Goal: Information Seeking & Learning: Learn about a topic

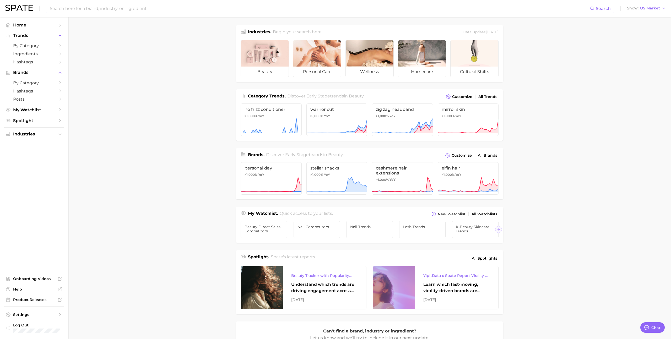
click at [90, 7] on input at bounding box center [319, 8] width 540 height 9
type input "face mask"
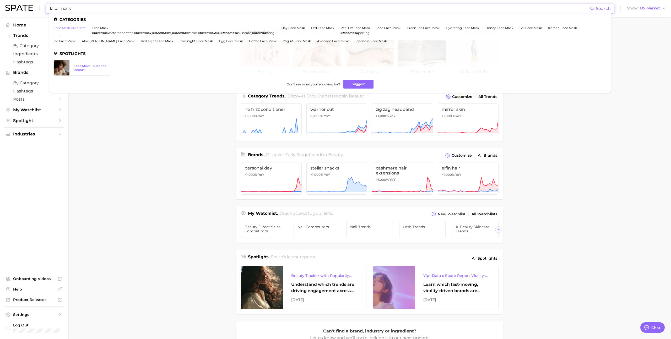
click at [75, 27] on link "face mask products" at bounding box center [69, 28] width 32 height 4
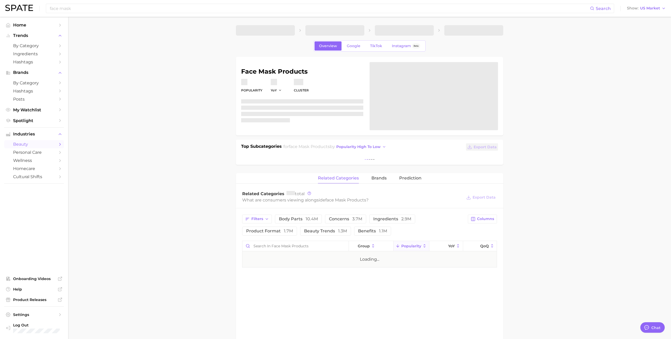
type textarea "x"
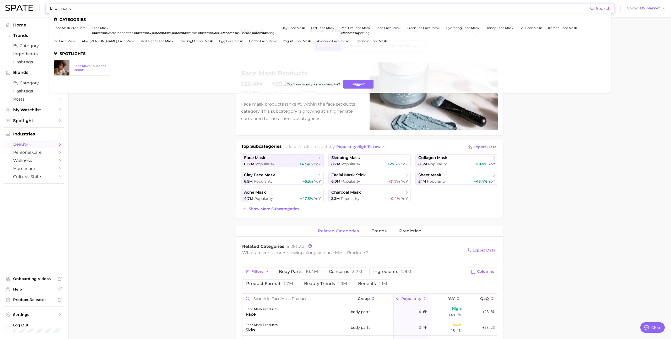
click at [85, 12] on input "face mask" at bounding box center [319, 8] width 540 height 9
click at [561, 28] on link "korean face mask" at bounding box center [562, 28] width 29 height 4
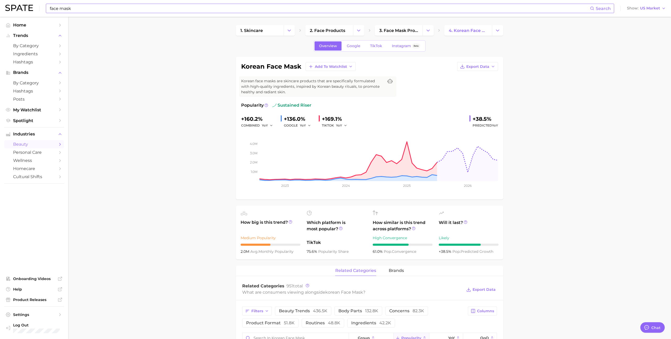
click at [64, 11] on input "face mask" at bounding box center [319, 8] width 540 height 9
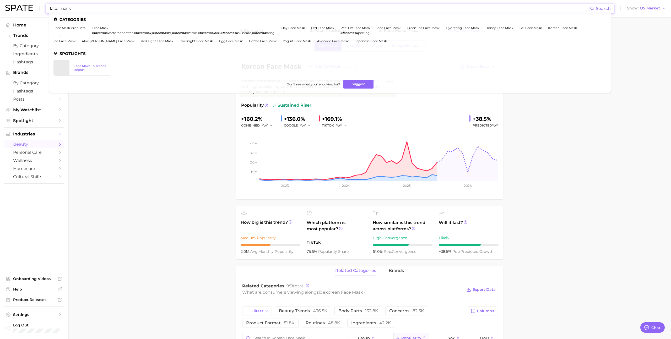
click at [64, 11] on input "face mask" at bounding box center [319, 8] width 540 height 9
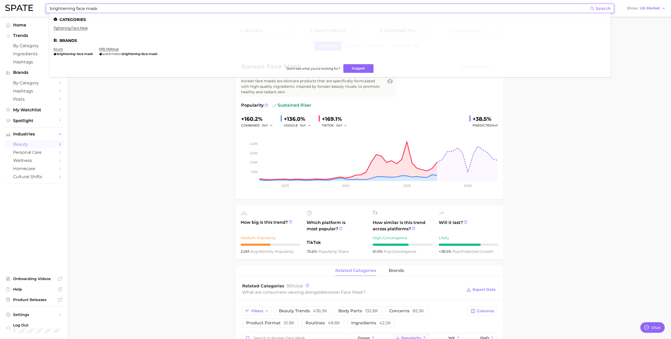
click at [107, 9] on input "brightening face mask" at bounding box center [319, 8] width 540 height 9
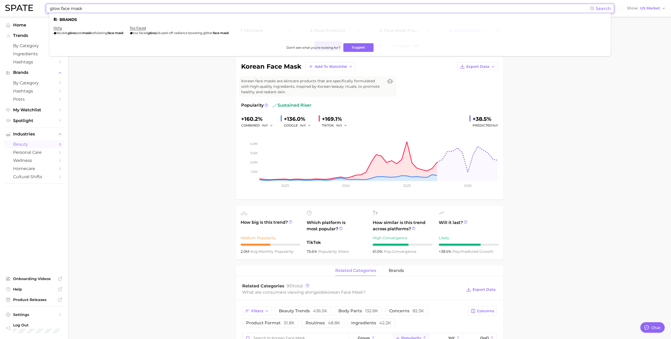
click at [95, 8] on input "glow face mask" at bounding box center [319, 8] width 540 height 9
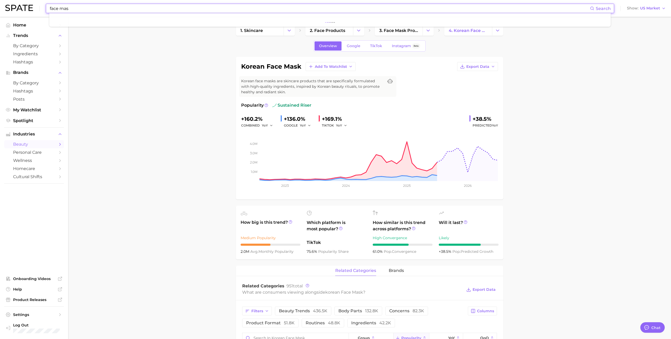
type input "face mask"
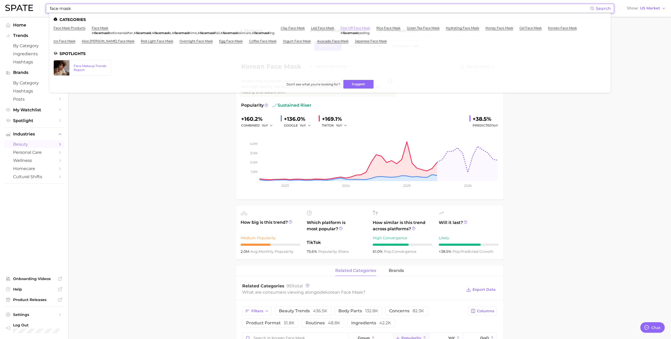
click at [363, 28] on link "peel off face mask" at bounding box center [355, 28] width 30 height 4
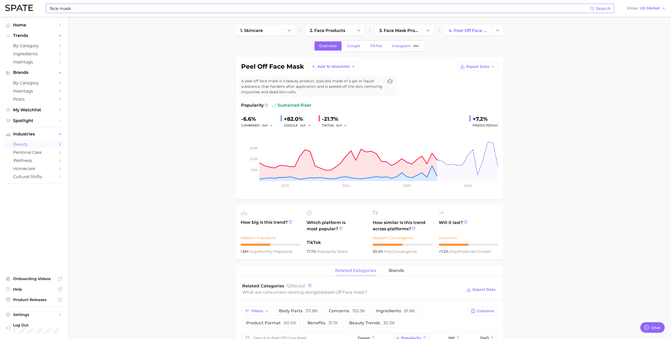
click at [107, 9] on input "face mask" at bounding box center [319, 8] width 540 height 9
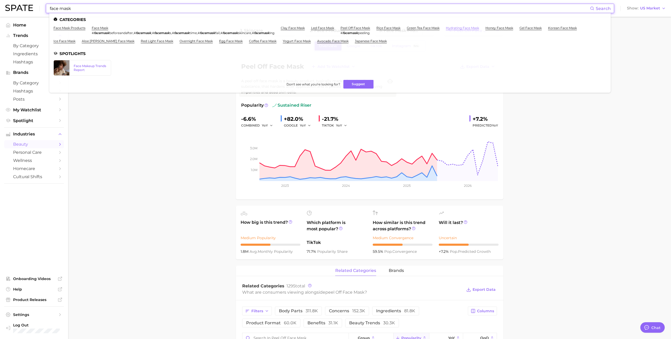
click at [479, 29] on link "hydrating face mask" at bounding box center [462, 28] width 33 height 4
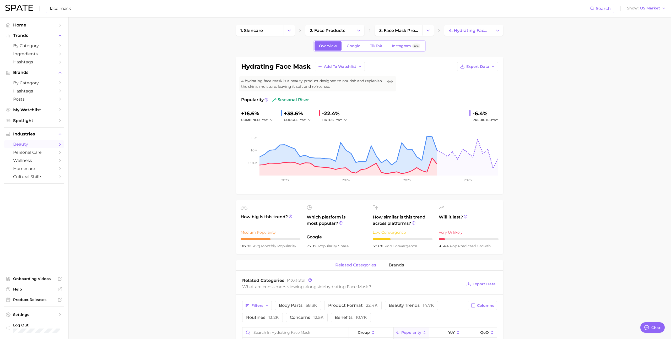
click at [90, 9] on input "face mask" at bounding box center [319, 8] width 540 height 9
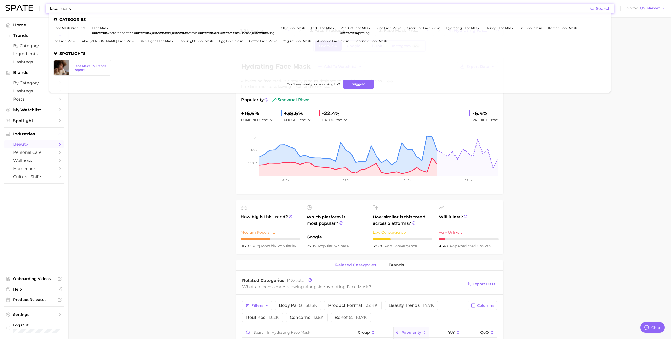
click at [90, 9] on input "face mask" at bounding box center [319, 8] width 540 height 9
click at [98, 28] on link "face mask" at bounding box center [100, 28] width 17 height 4
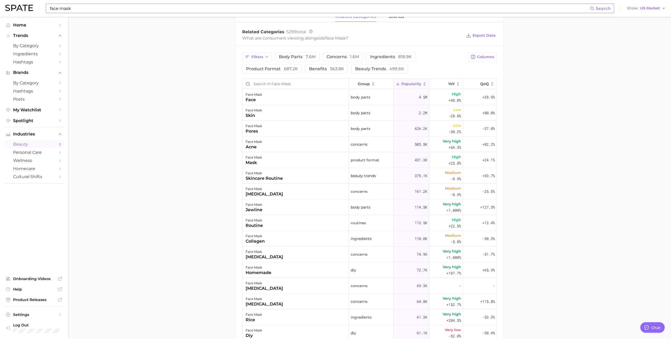
scroll to position [247, 0]
click at [321, 60] on div "Filters body parts 7.6m concerns 1.6m ingredients 818.9k product format 687.2k …" at bounding box center [353, 64] width 222 height 21
click at [333, 60] on span "concerns 1.6m" at bounding box center [342, 58] width 32 height 4
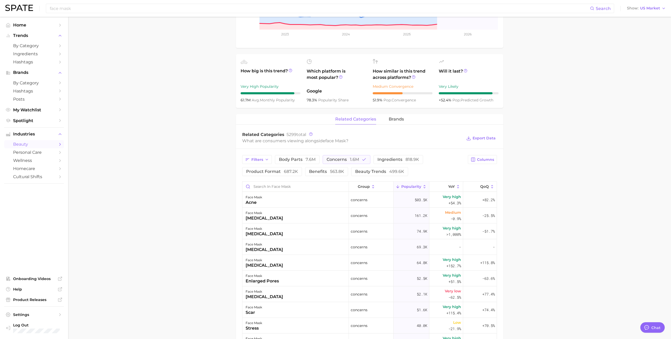
scroll to position [151, 0]
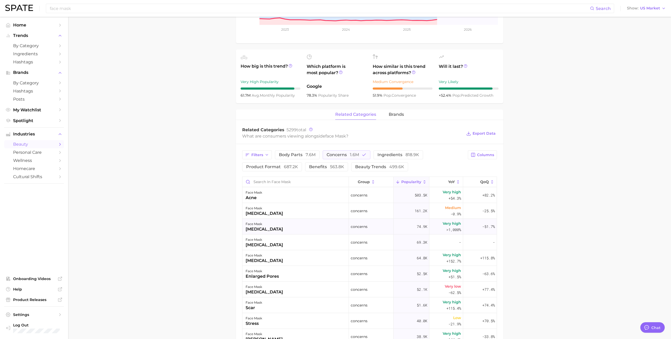
click at [314, 226] on div "face mask [MEDICAL_DATA]" at bounding box center [295, 227] width 106 height 16
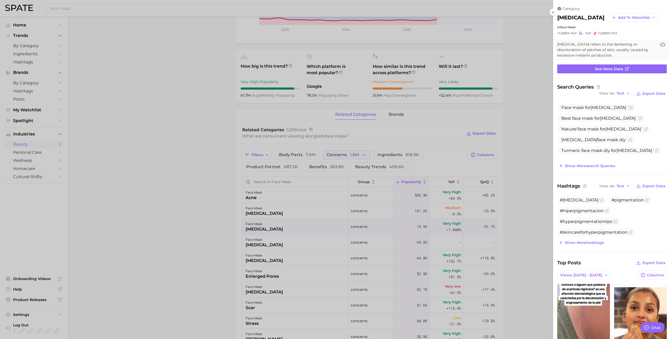
scroll to position [0, 0]
click at [614, 107] on span "[MEDICAL_DATA]" at bounding box center [608, 107] width 36 height 5
click at [633, 109] on icon "Flag as miscategorized or irrelevant" at bounding box center [630, 108] width 4 height 4
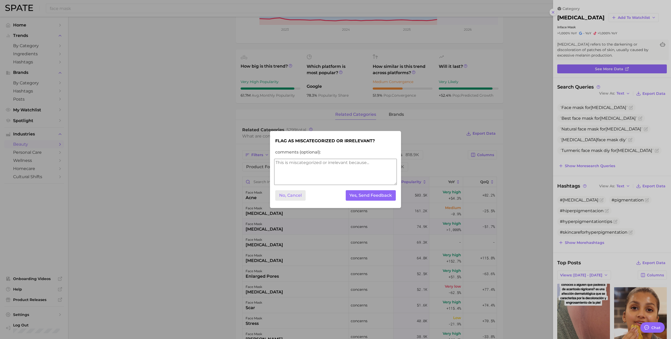
click at [301, 194] on button "No, Cancel" at bounding box center [290, 195] width 30 height 11
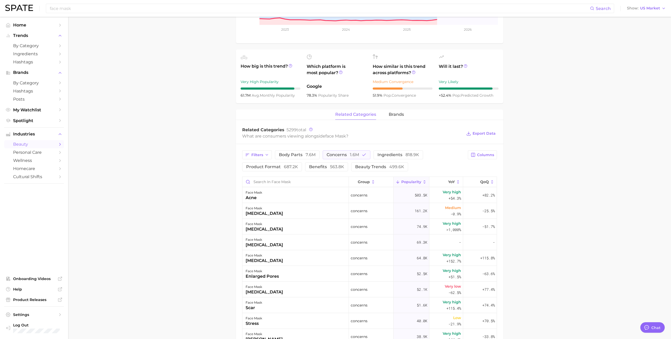
click at [525, 133] on main "1. skincare 2. face products 3. face mask products 4. face mask Overview Google…" at bounding box center [369, 207] width 602 height 682
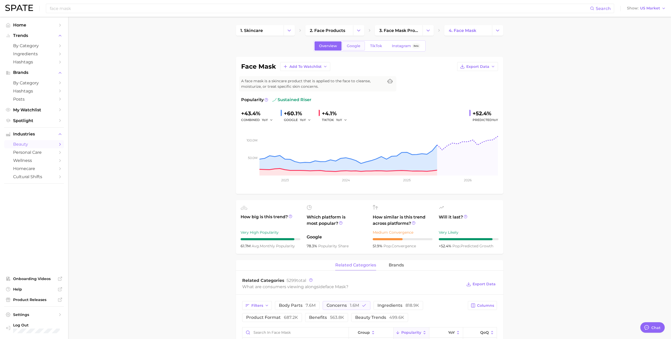
click at [351, 47] on span "Google" at bounding box center [354, 46] width 14 height 4
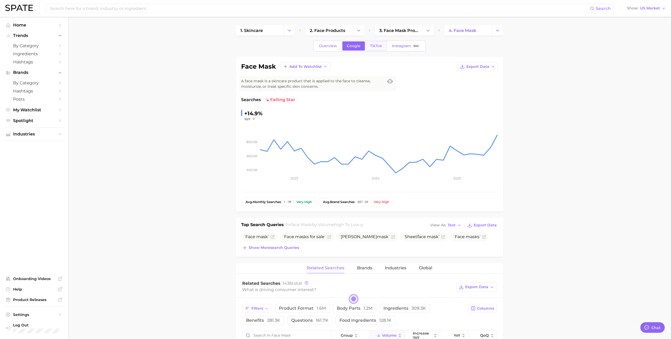
click at [370, 44] on span "TikTok" at bounding box center [376, 46] width 12 height 4
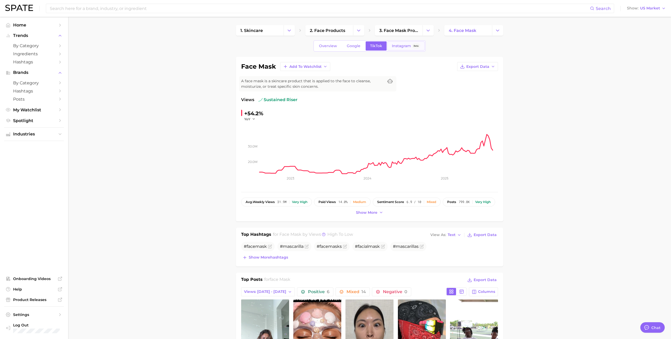
click at [400, 46] on span "Instagram" at bounding box center [401, 46] width 19 height 4
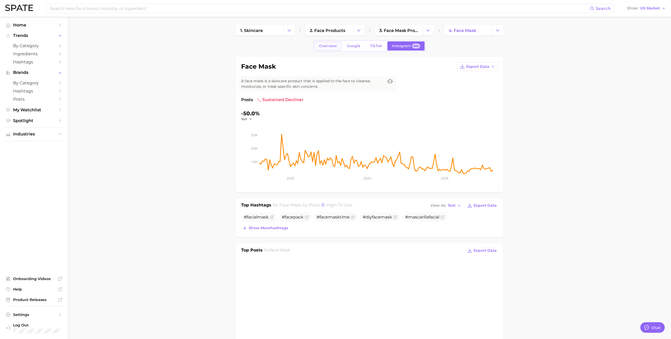
click at [326, 48] on span "Overview" at bounding box center [328, 46] width 18 height 4
